Goal: Transaction & Acquisition: Subscribe to service/newsletter

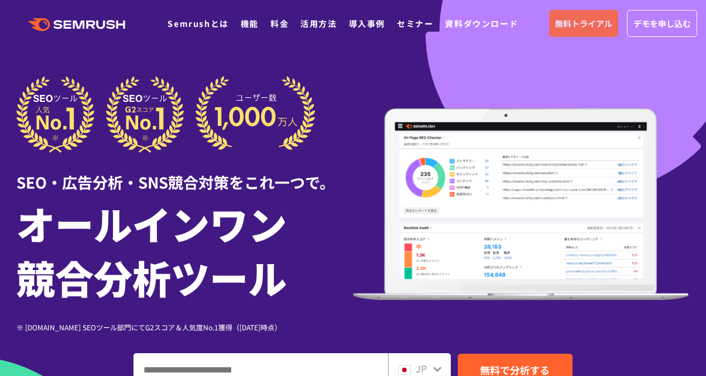
click at [586, 25] on span "無料トライアル" at bounding box center [583, 23] width 57 height 13
click at [450, 72] on div at bounding box center [353, 326] width 706 height 653
click at [554, 25] on link "無料トライアル" at bounding box center [583, 23] width 69 height 27
